Goal: Information Seeking & Learning: Find specific fact

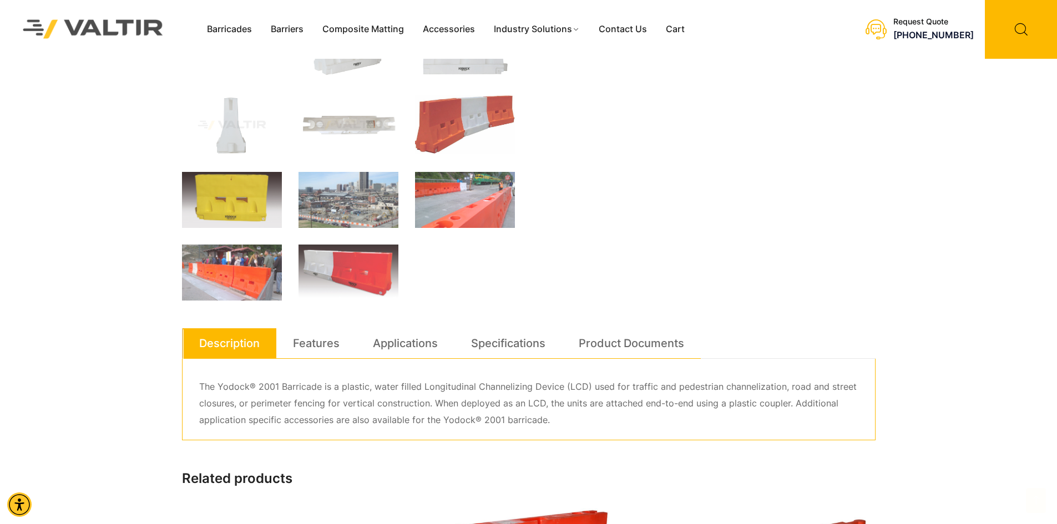
scroll to position [444, 0]
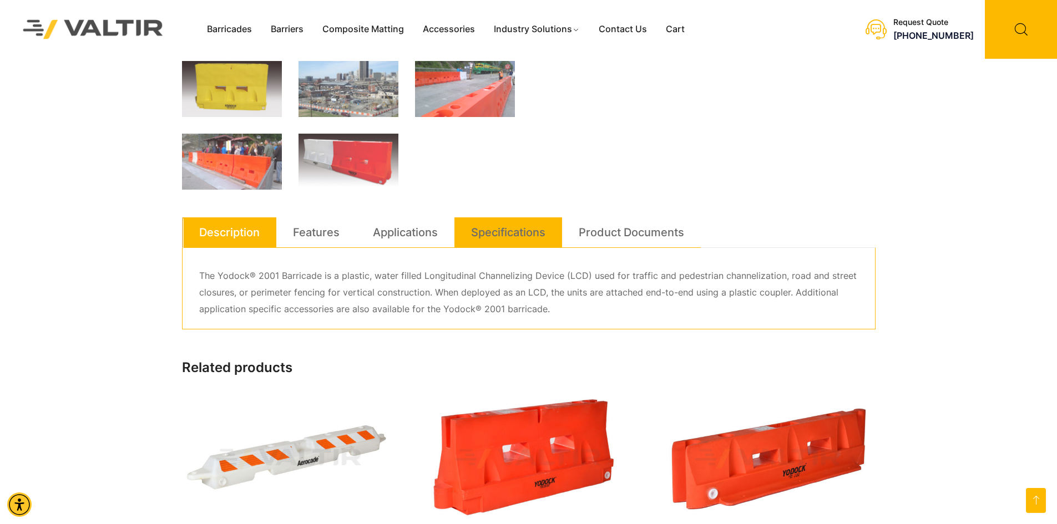
click at [519, 230] on link "Specifications" at bounding box center [508, 233] width 74 height 30
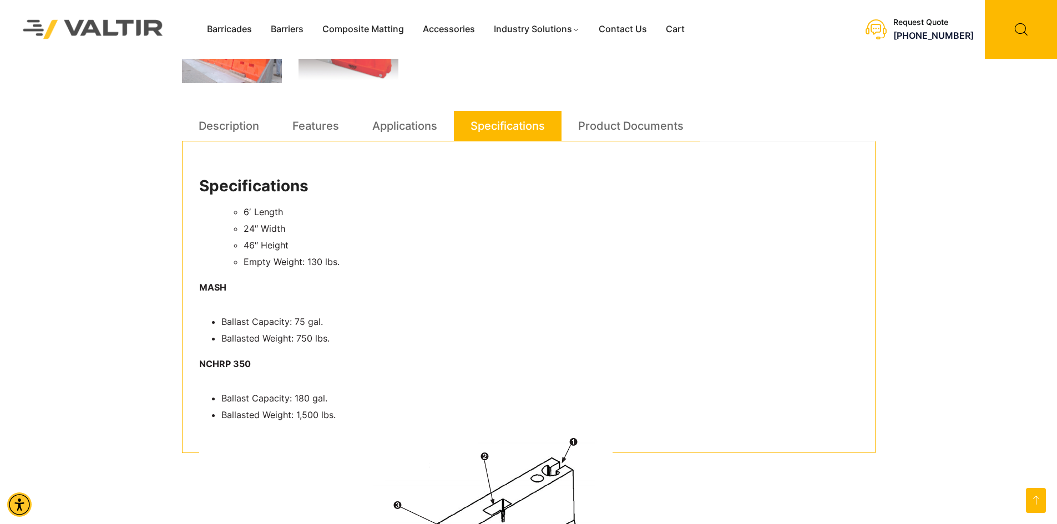
scroll to position [555, 0]
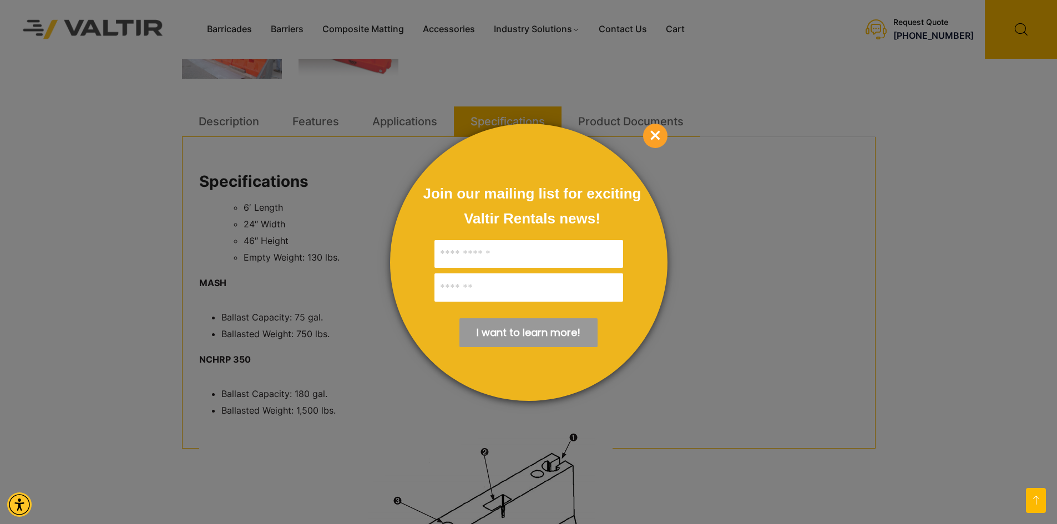
click at [654, 140] on span "×" at bounding box center [655, 136] width 24 height 24
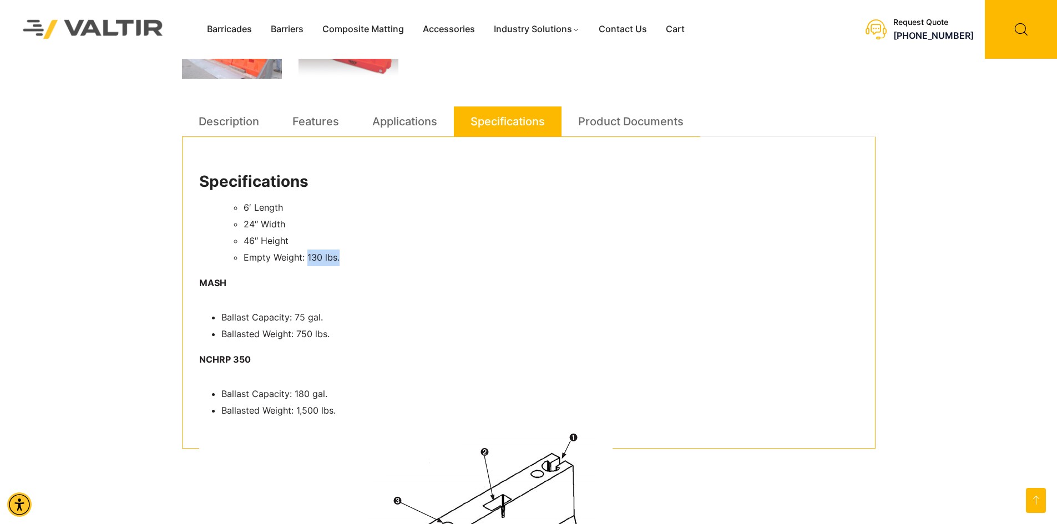
drag, startPoint x: 309, startPoint y: 258, endPoint x: 338, endPoint y: 261, distance: 29.6
click at [338, 261] on li "Empty Weight: 130 lbs." at bounding box center [551, 258] width 615 height 17
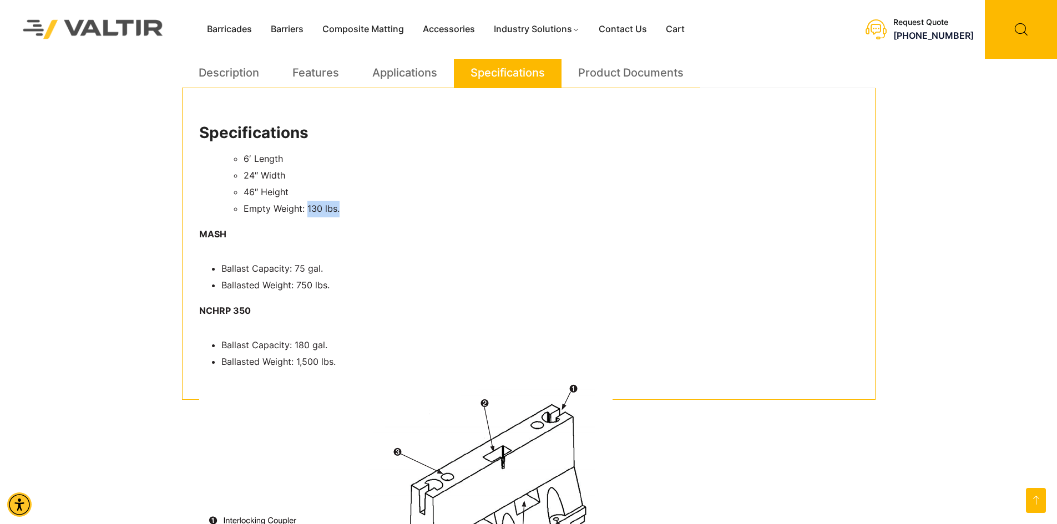
scroll to position [666, 0]
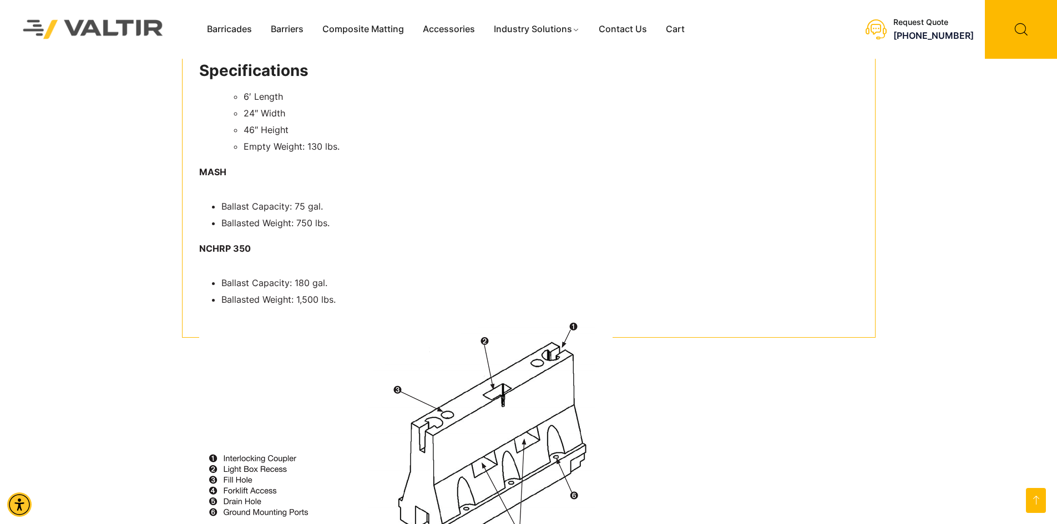
click at [339, 277] on li "Ballast Capacity: 180 gal." at bounding box center [539, 283] width 637 height 17
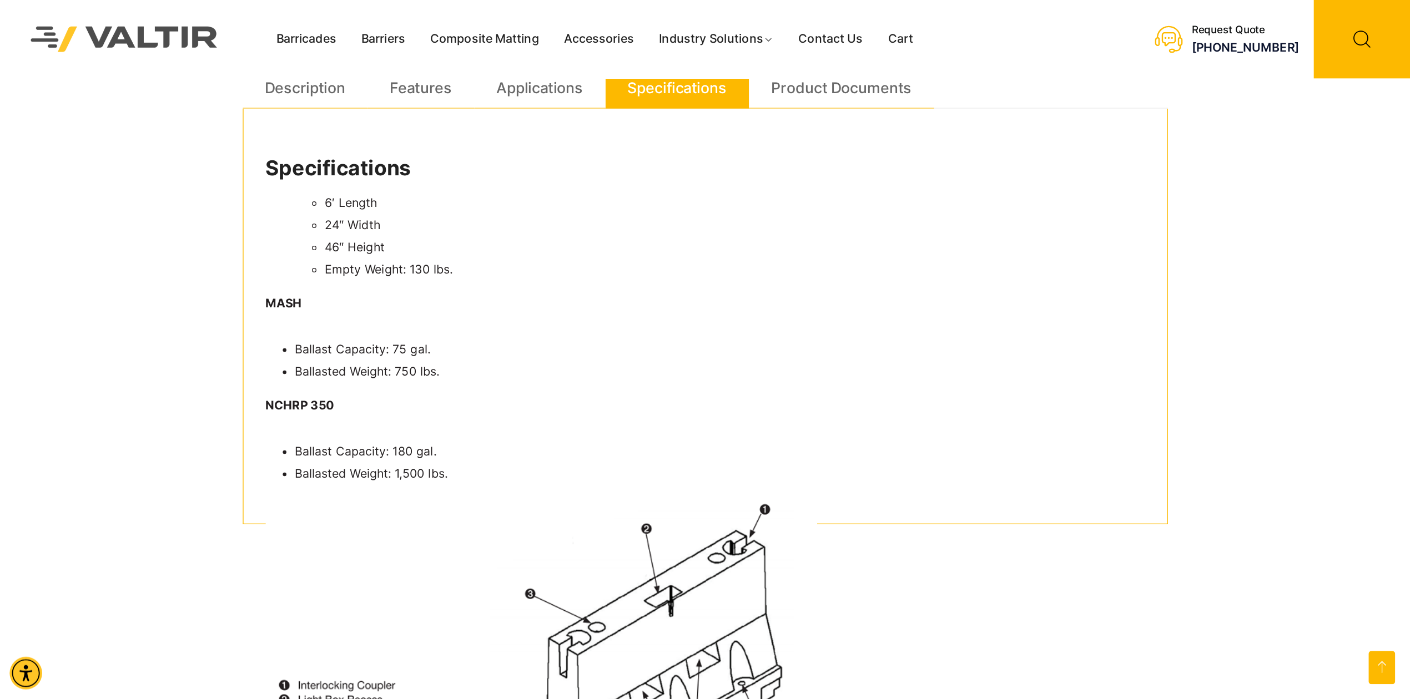
scroll to position [555, 0]
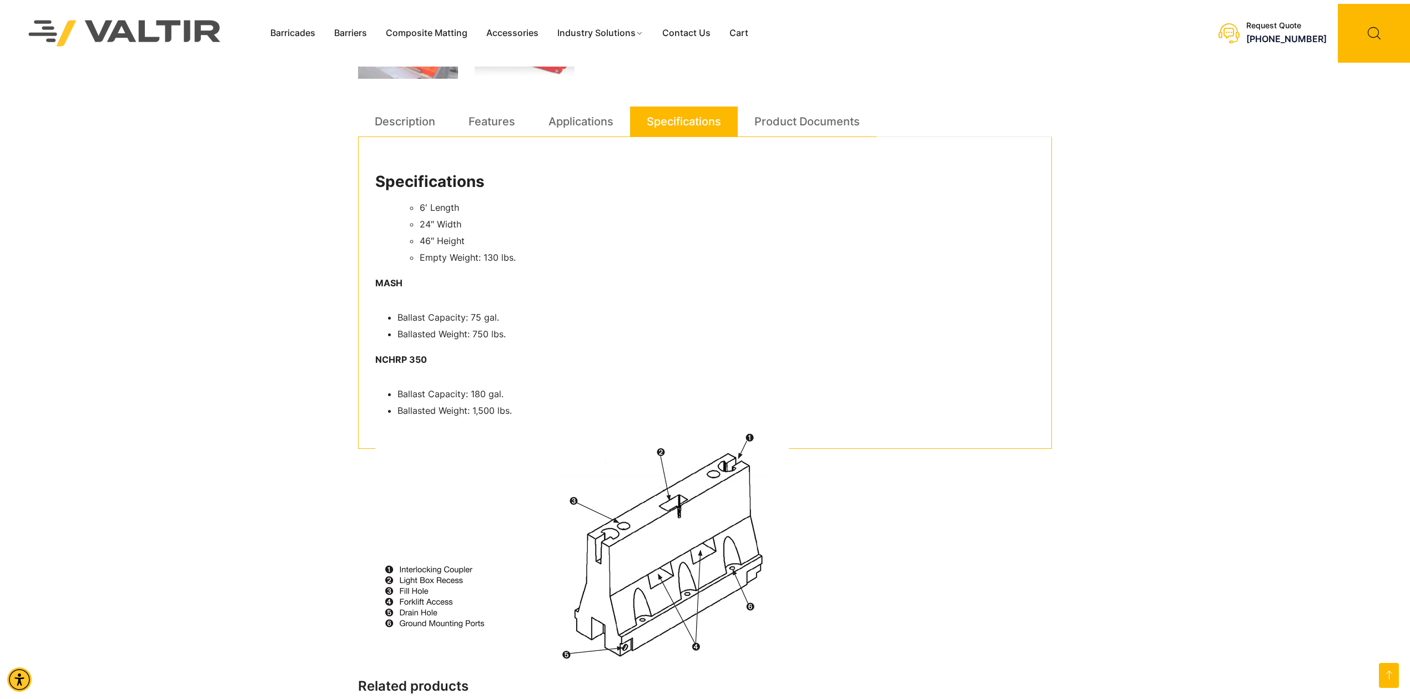
drag, startPoint x: 1013, startPoint y: 2, endPoint x: 875, endPoint y: 285, distance: 314.5
click at [875, 285] on p "MASH" at bounding box center [704, 283] width 659 height 17
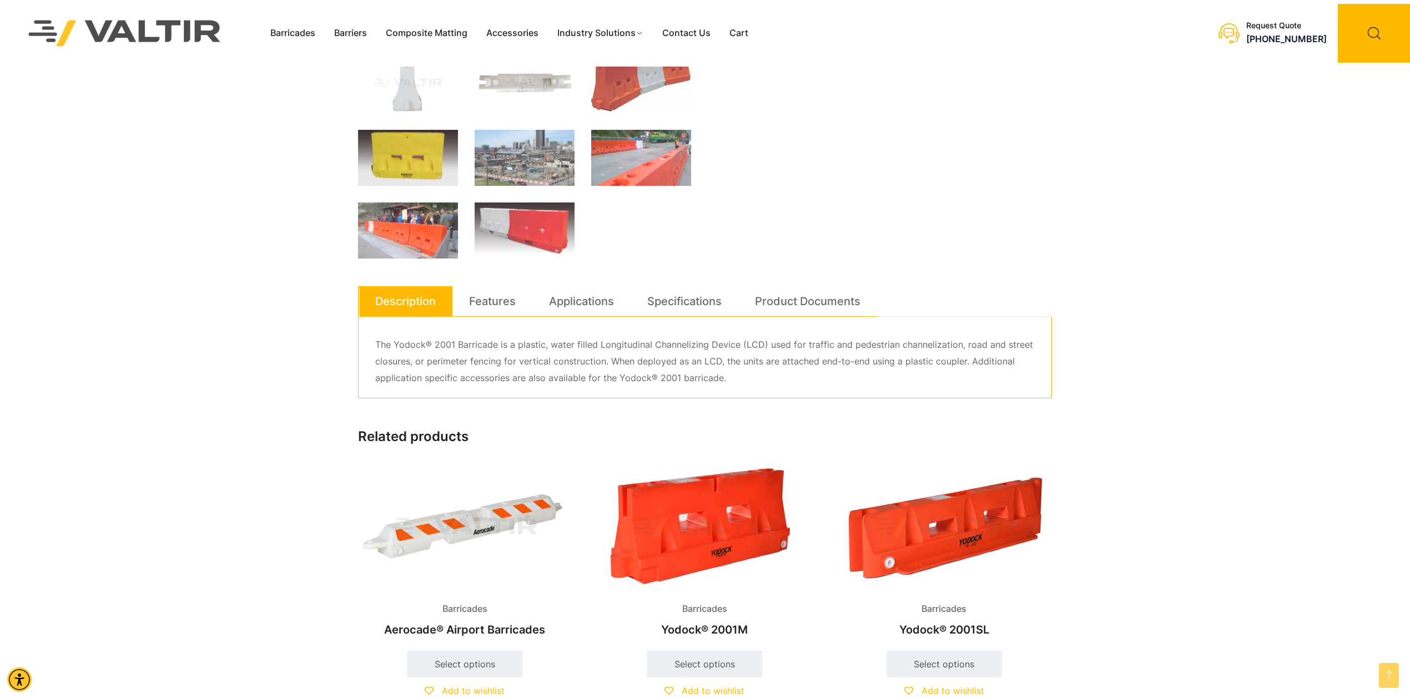
scroll to position [185, 0]
